Goal: Use online tool/utility: Utilize a website feature to perform a specific function

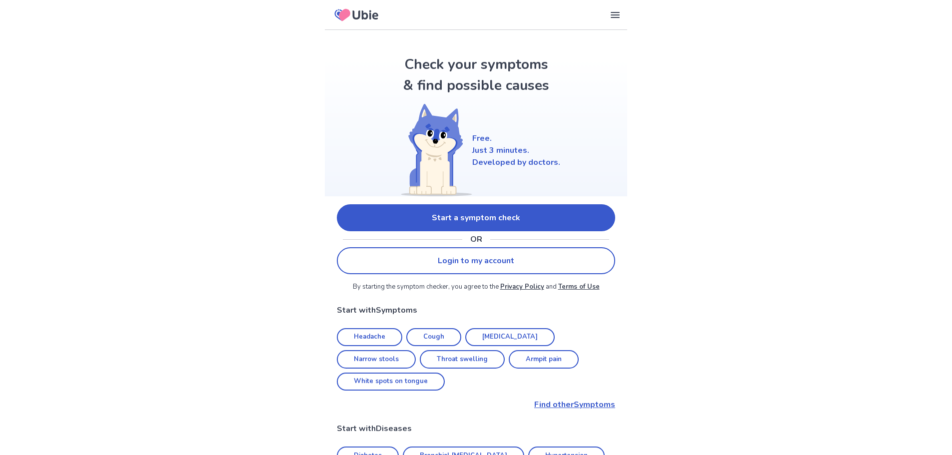
click at [506, 217] on link "Start a symptom check" at bounding box center [476, 217] width 278 height 27
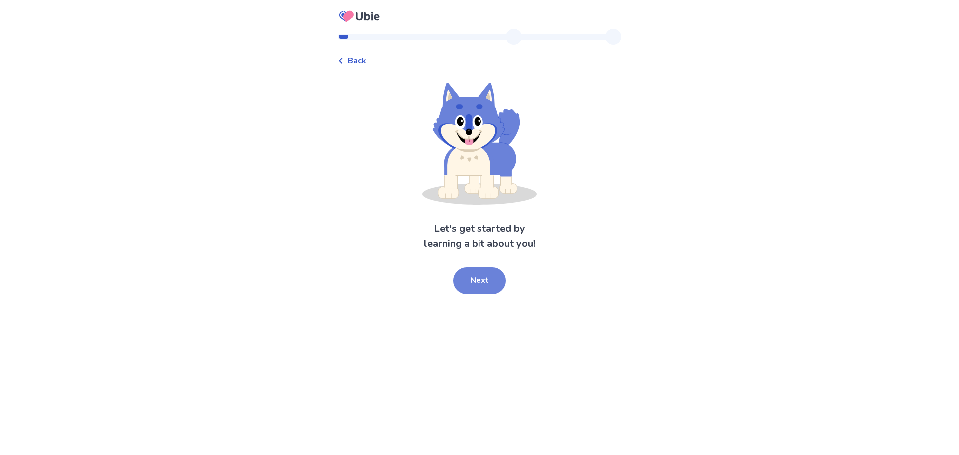
click at [487, 278] on button "Next" at bounding box center [479, 280] width 53 height 27
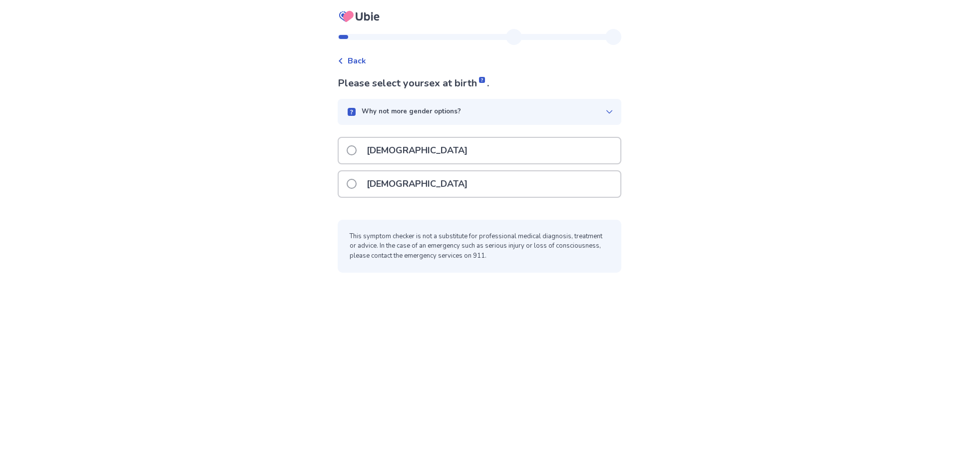
click at [437, 182] on div "[DEMOGRAPHIC_DATA]" at bounding box center [480, 183] width 282 height 25
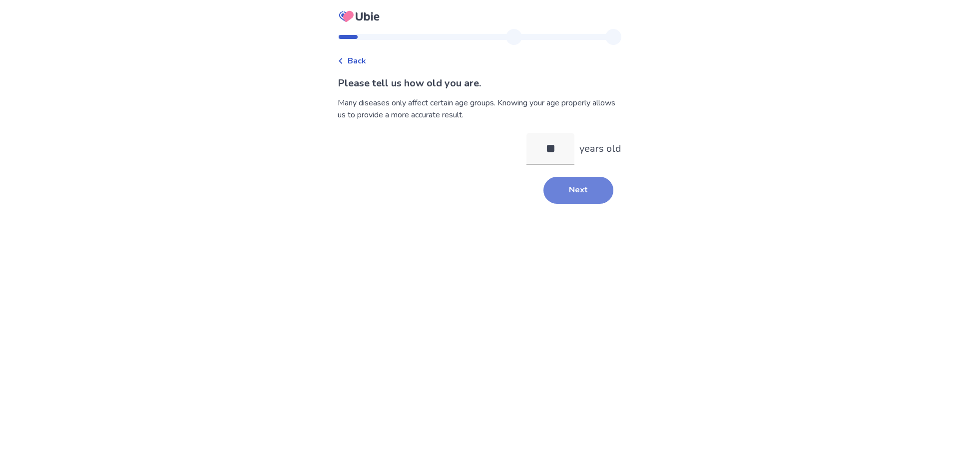
type input "**"
click at [579, 182] on button "Next" at bounding box center [578, 190] width 70 height 27
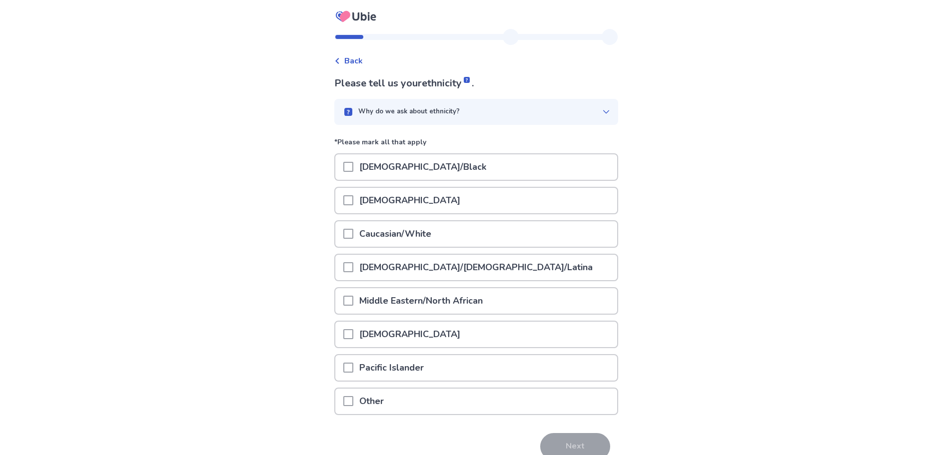
click at [459, 229] on div "Caucasian/White" at bounding box center [476, 233] width 282 height 25
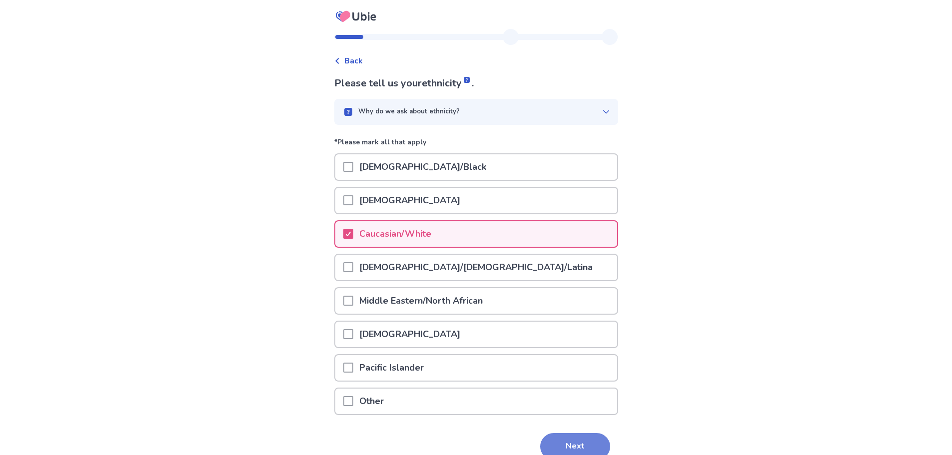
click at [578, 448] on button "Next" at bounding box center [575, 446] width 70 height 27
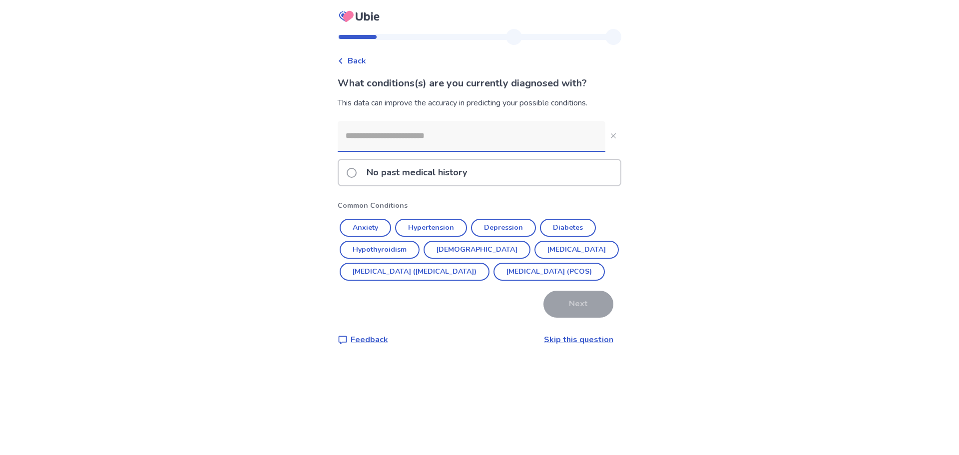
click at [453, 167] on p "No past medical history" at bounding box center [417, 172] width 112 height 25
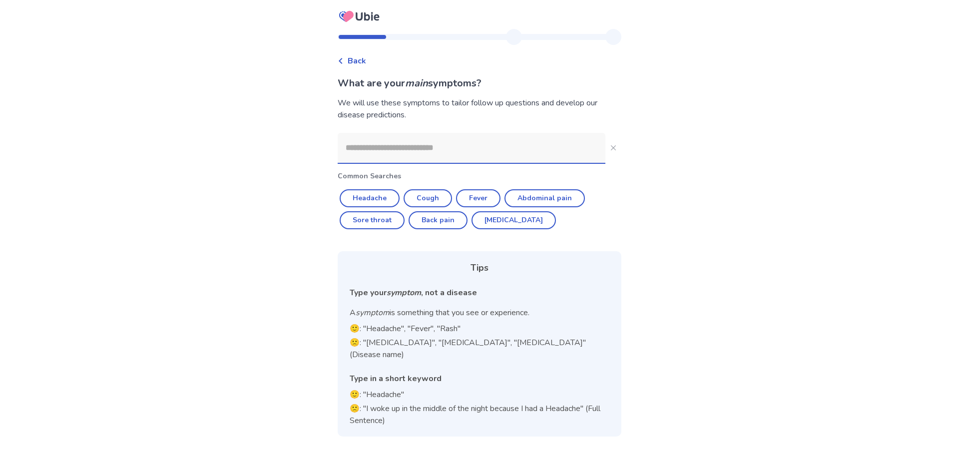
click at [454, 147] on input at bounding box center [472, 148] width 268 height 30
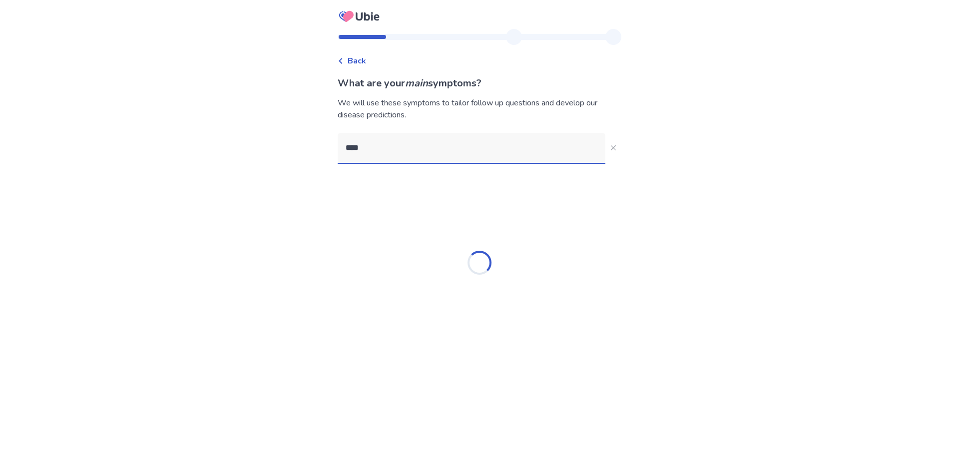
type input "*****"
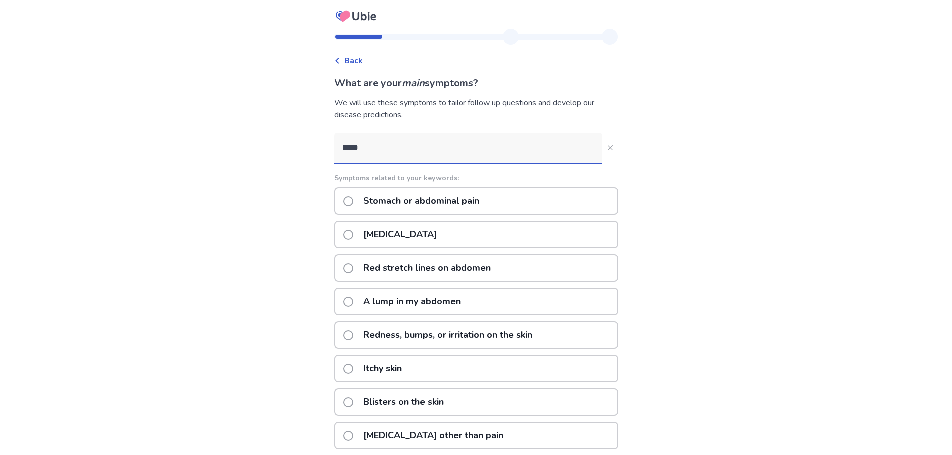
click at [450, 200] on p "Stomach or abdominal pain" at bounding box center [421, 200] width 128 height 25
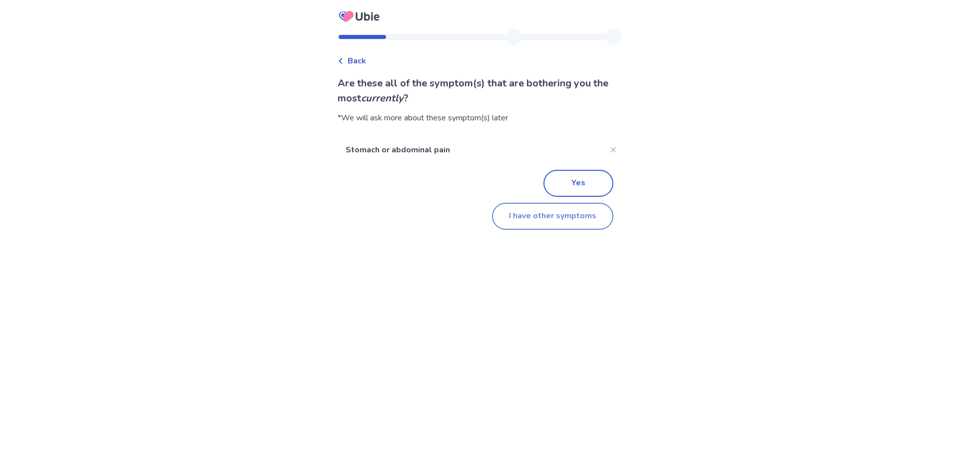
click at [576, 214] on button "I have other symptoms" at bounding box center [552, 216] width 121 height 27
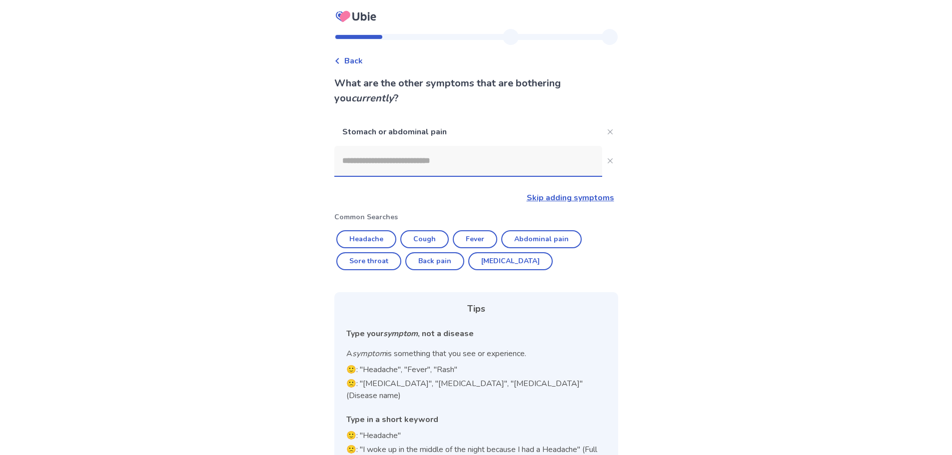
click at [458, 161] on input at bounding box center [468, 161] width 268 height 30
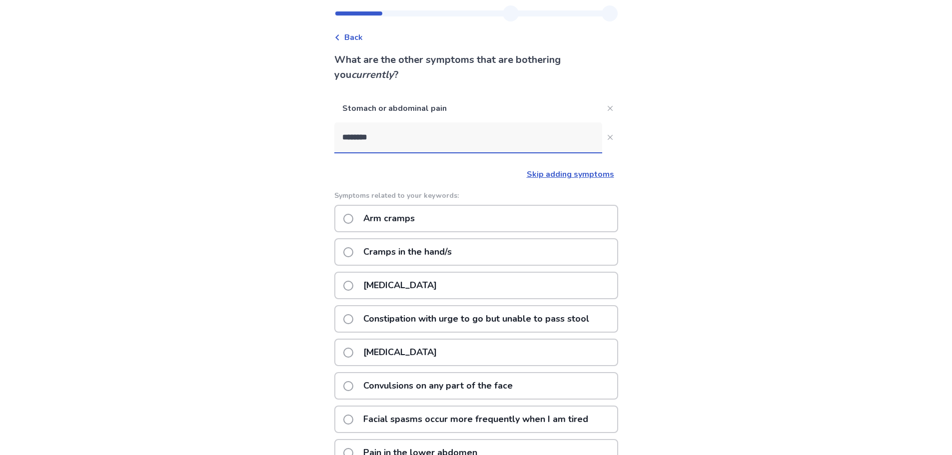
scroll to position [19, 0]
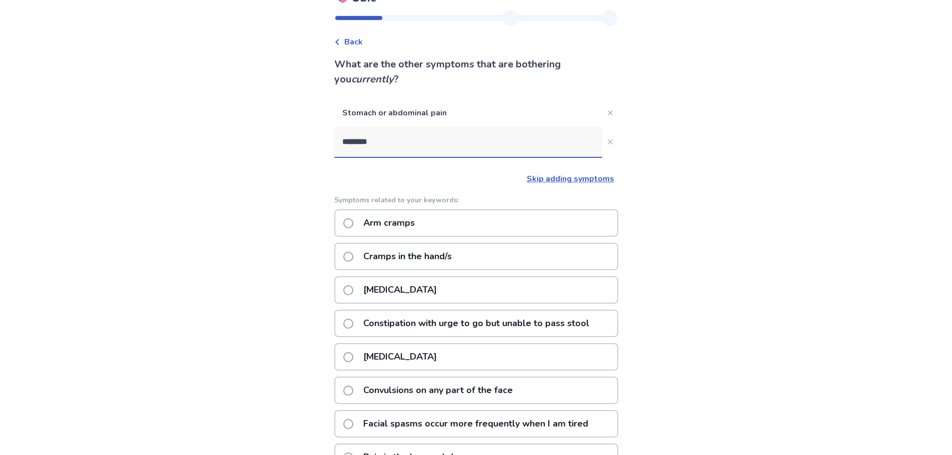
drag, startPoint x: 402, startPoint y: 138, endPoint x: 271, endPoint y: 144, distance: 131.5
click at [271, 144] on div "Back What are the other symptoms that are bothering you currently ? Stomach or …" at bounding box center [476, 268] width 952 height 574
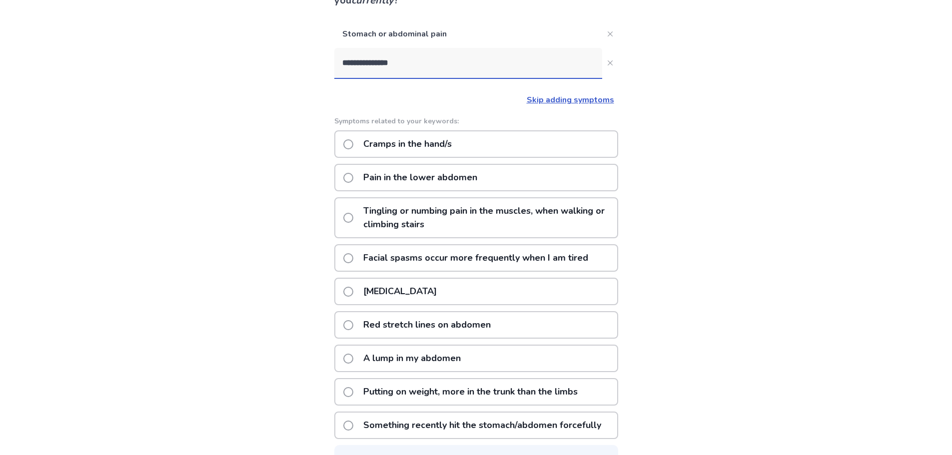
scroll to position [100, 0]
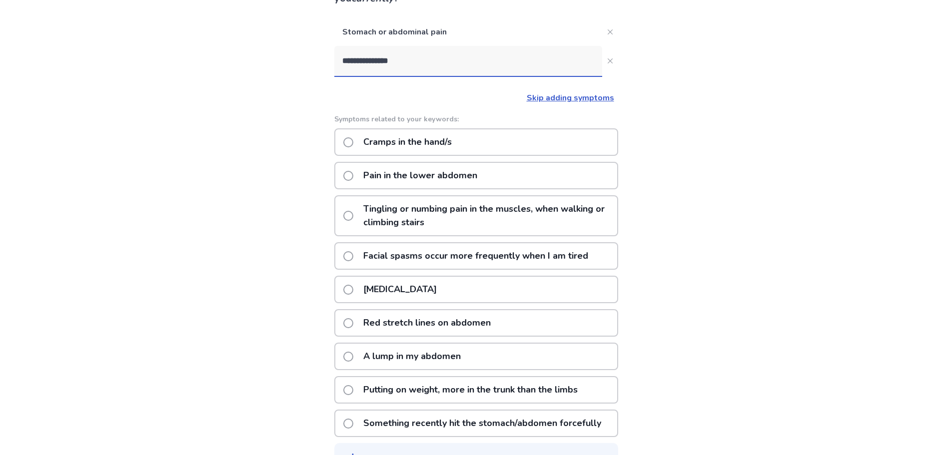
drag, startPoint x: 423, startPoint y: 57, endPoint x: 338, endPoint y: 67, distance: 85.9
click at [338, 67] on div "**********" at bounding box center [476, 208] width 300 height 558
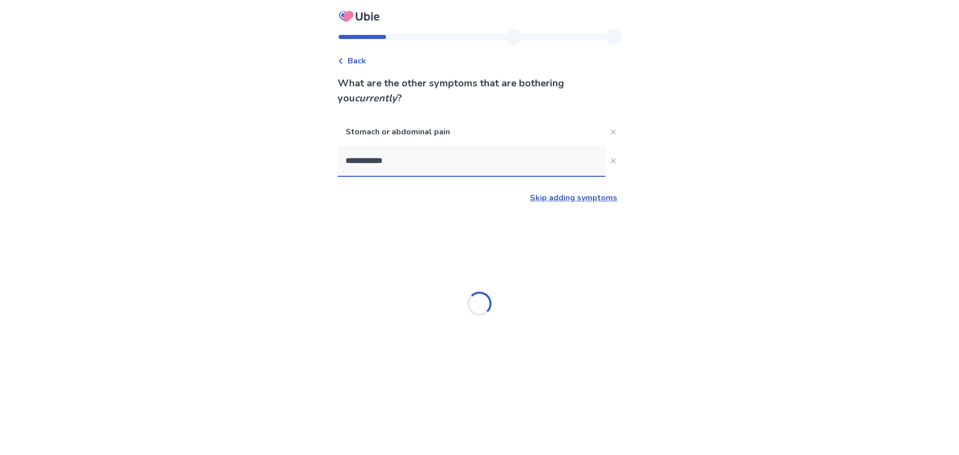
type input "**********"
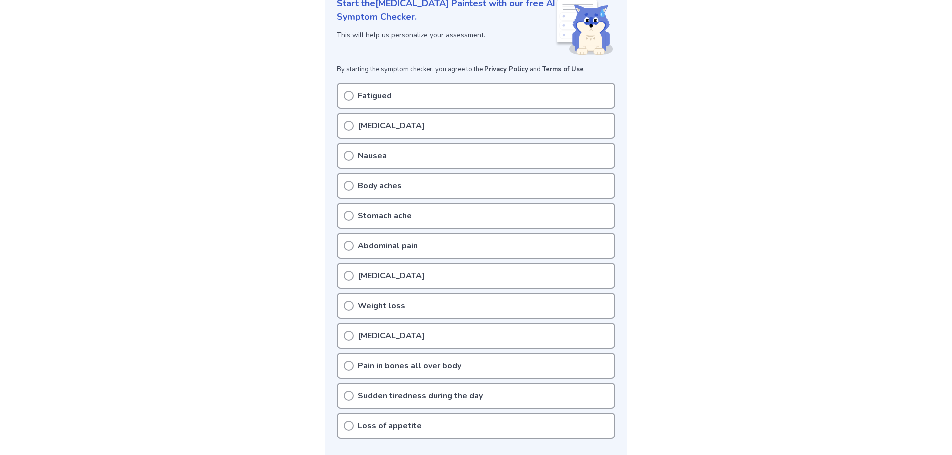
scroll to position [200, 0]
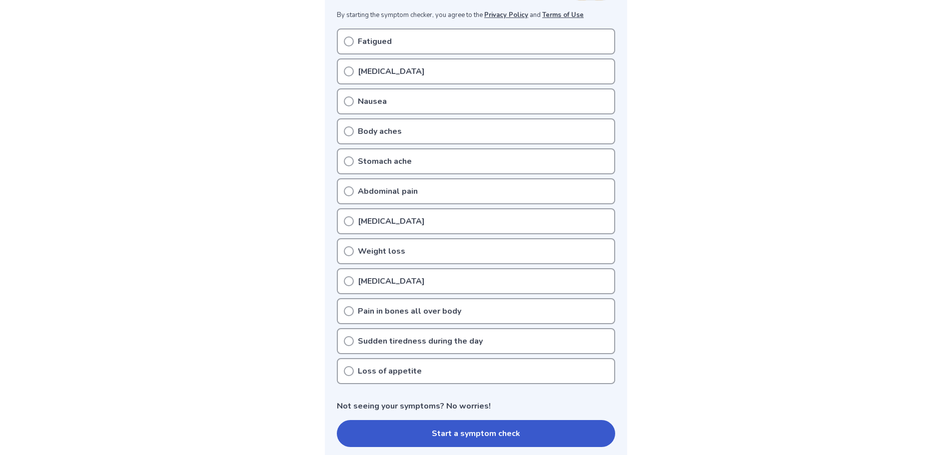
click at [402, 48] on div "Fatigued" at bounding box center [476, 41] width 278 height 26
